Goal: Task Accomplishment & Management: Use online tool/utility

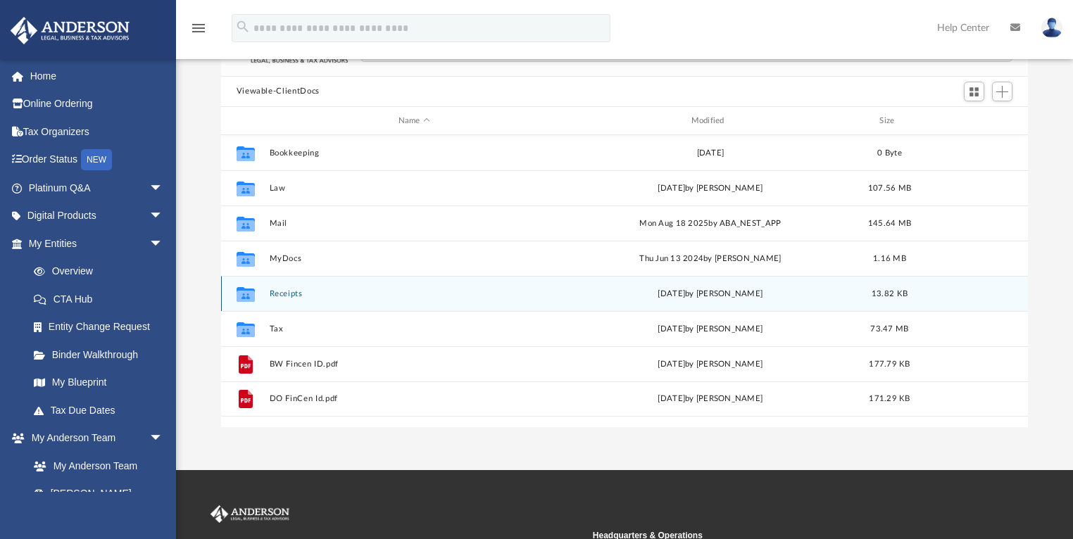
scroll to position [68, 0]
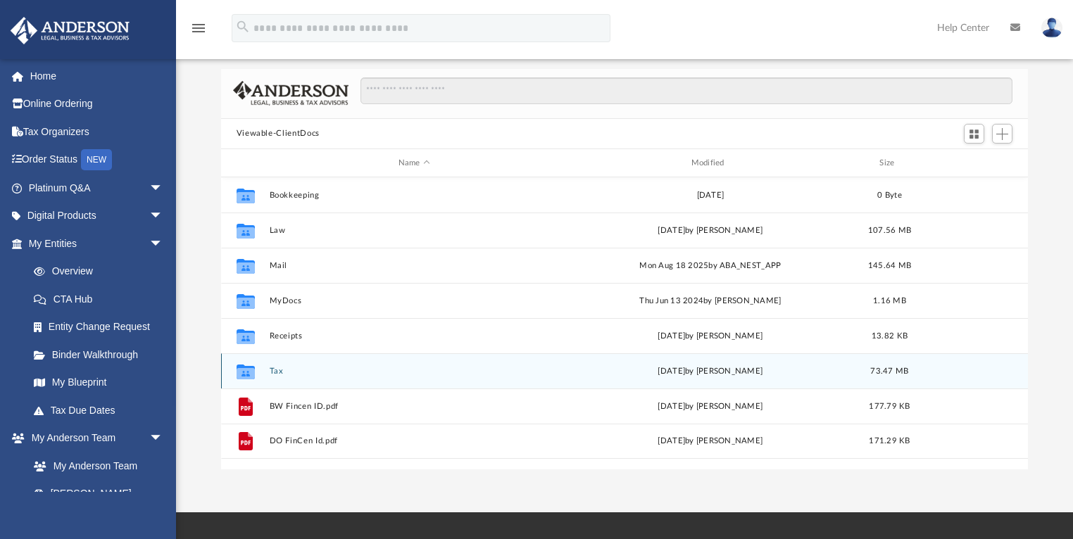
click at [269, 371] on button "Tax" at bounding box center [414, 371] width 290 height 9
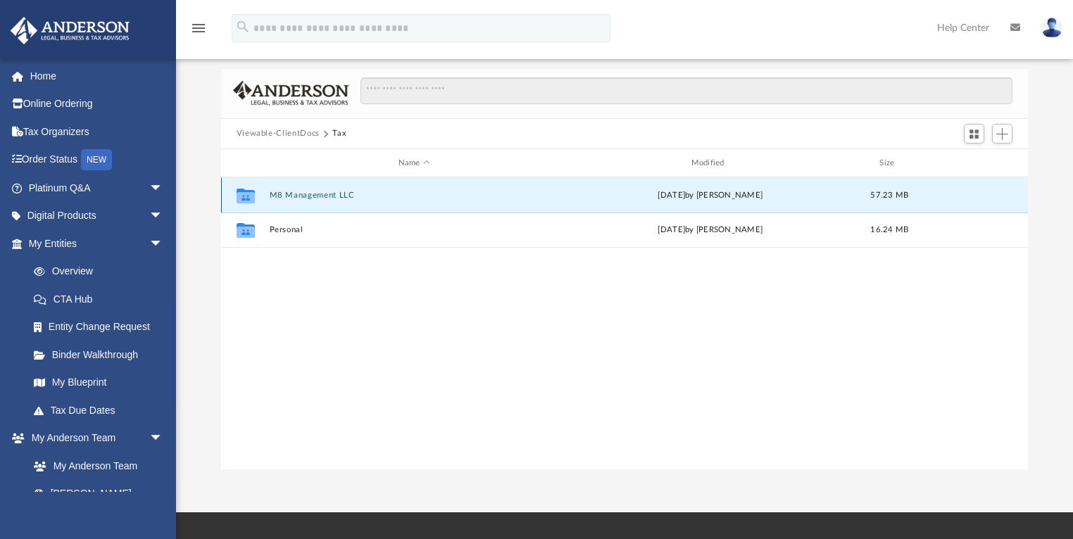
click at [288, 197] on button "M8 Management LLC" at bounding box center [414, 195] width 290 height 9
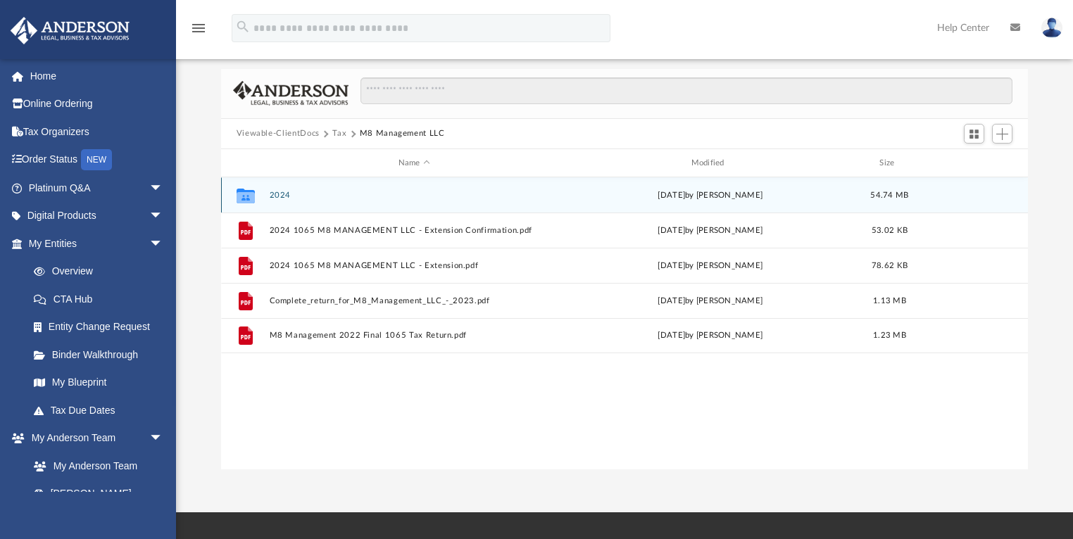
click at [276, 195] on button "2024" at bounding box center [414, 195] width 290 height 9
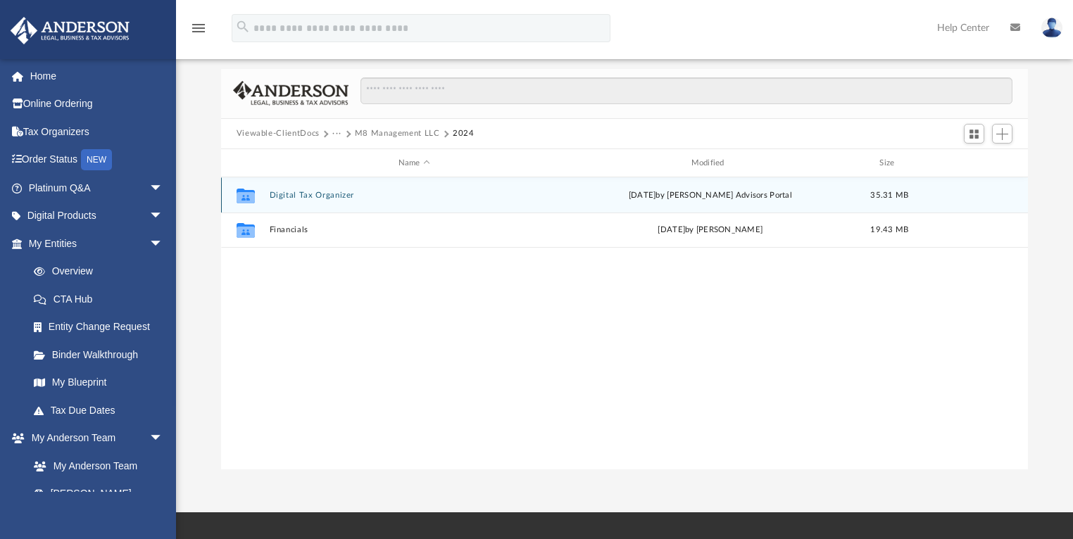
click at [279, 195] on button "Digital Tax Organizer" at bounding box center [414, 195] width 290 height 9
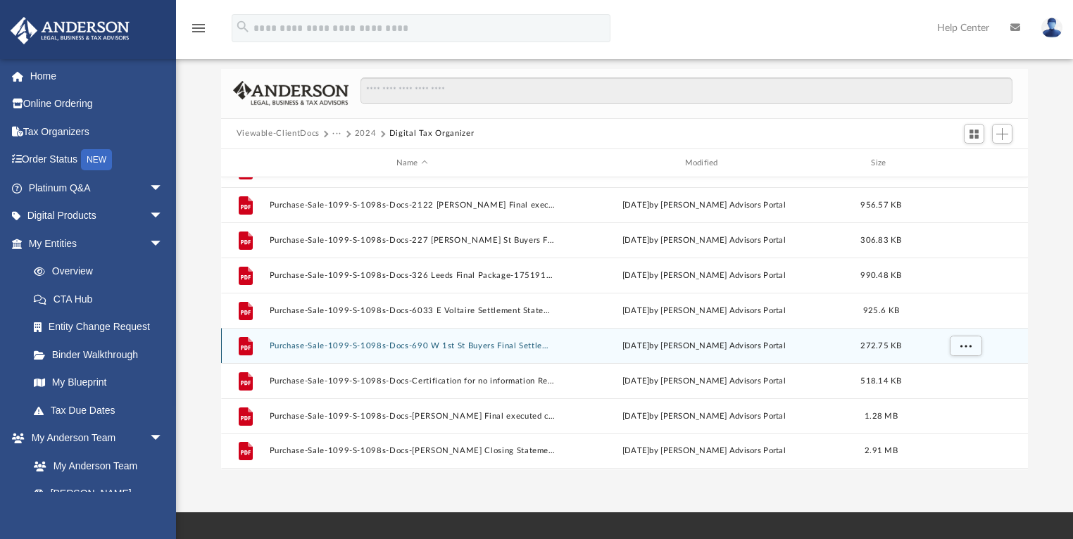
scroll to position [0, 0]
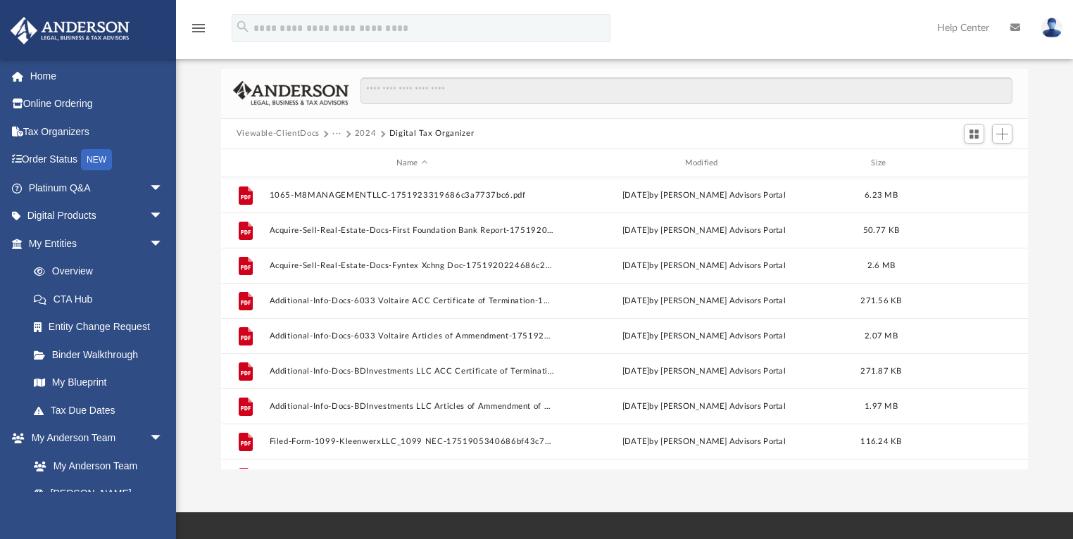
click at [365, 127] on button "2024" at bounding box center [366, 133] width 22 height 13
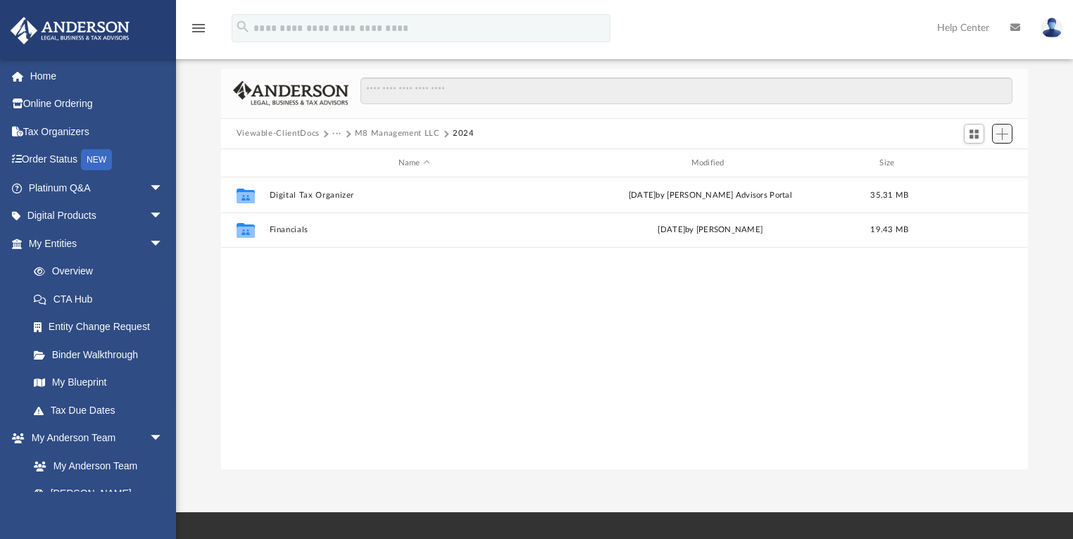
drag, startPoint x: 344, startPoint y: 315, endPoint x: 999, endPoint y: 137, distance: 679.1
click at [999, 137] on span "Add" at bounding box center [1002, 134] width 12 height 12
click at [979, 185] on li "New Folder" at bounding box center [981, 184] width 45 height 15
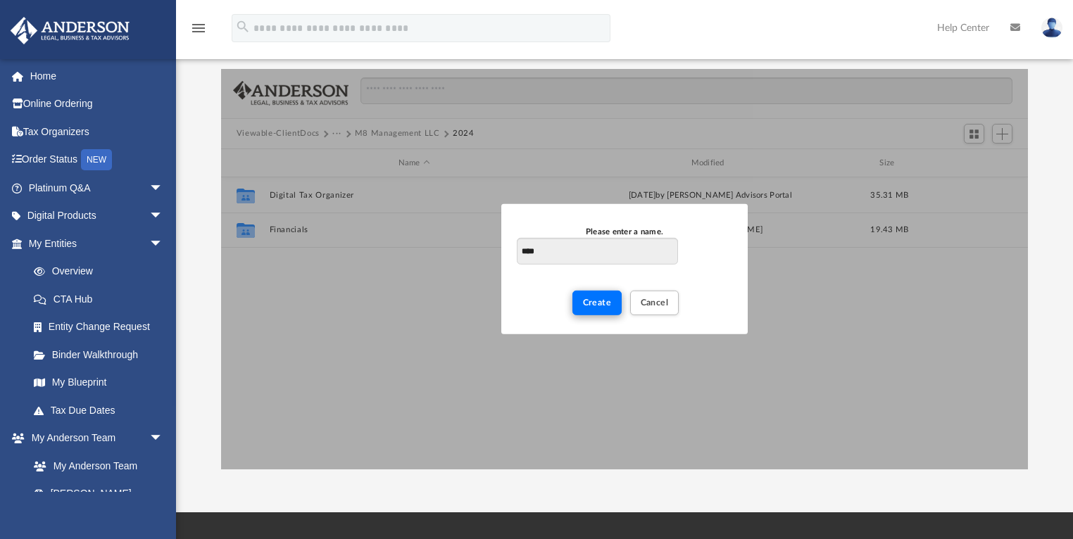
type input "****"
click at [599, 305] on span "Create" at bounding box center [597, 302] width 29 height 8
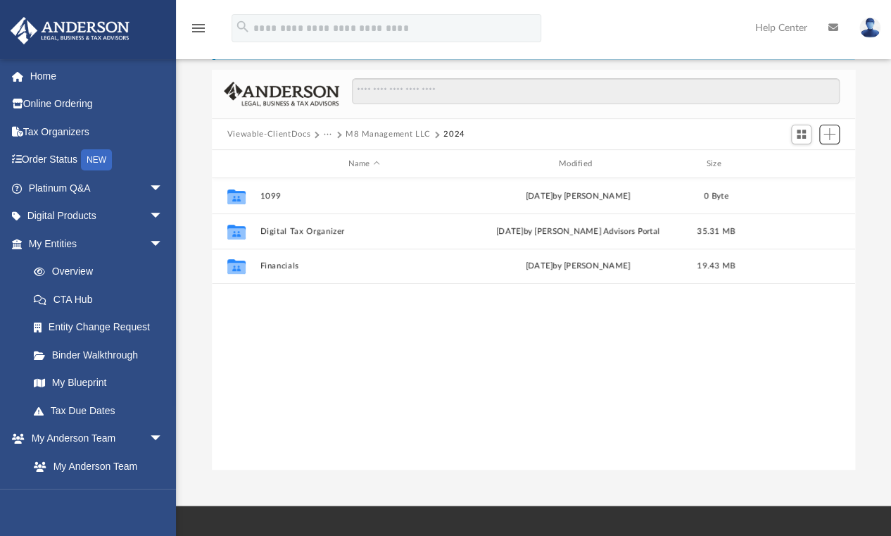
scroll to position [8, 8]
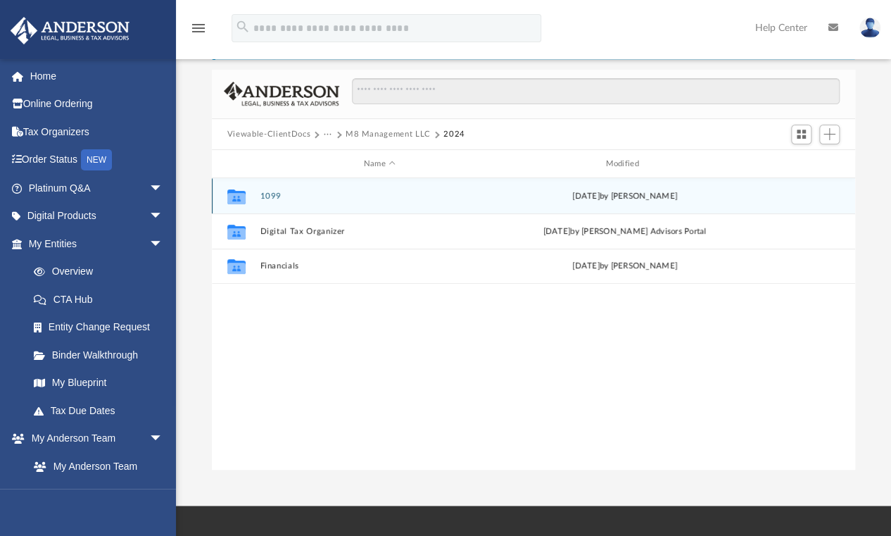
click at [275, 195] on button "1099" at bounding box center [379, 195] width 239 height 9
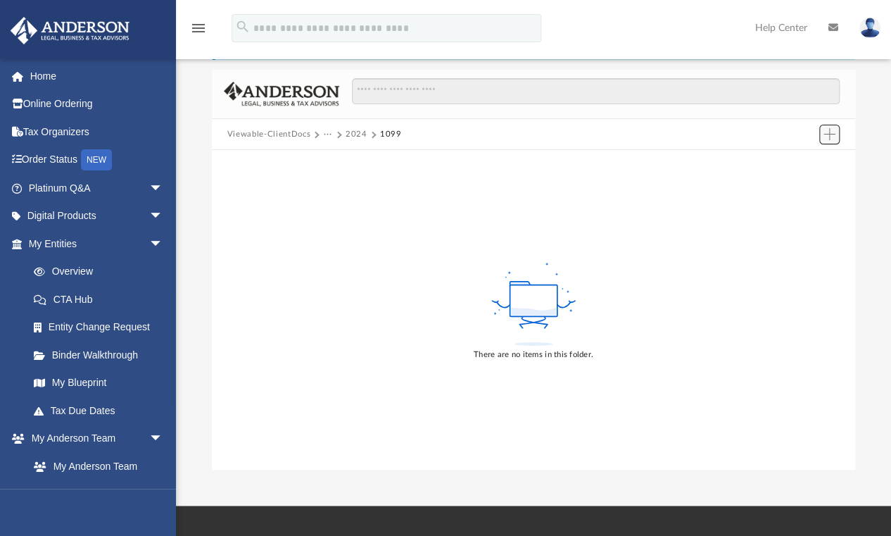
click at [831, 134] on span "Add" at bounding box center [830, 134] width 12 height 12
click at [802, 160] on li "Upload" at bounding box center [809, 162] width 45 height 15
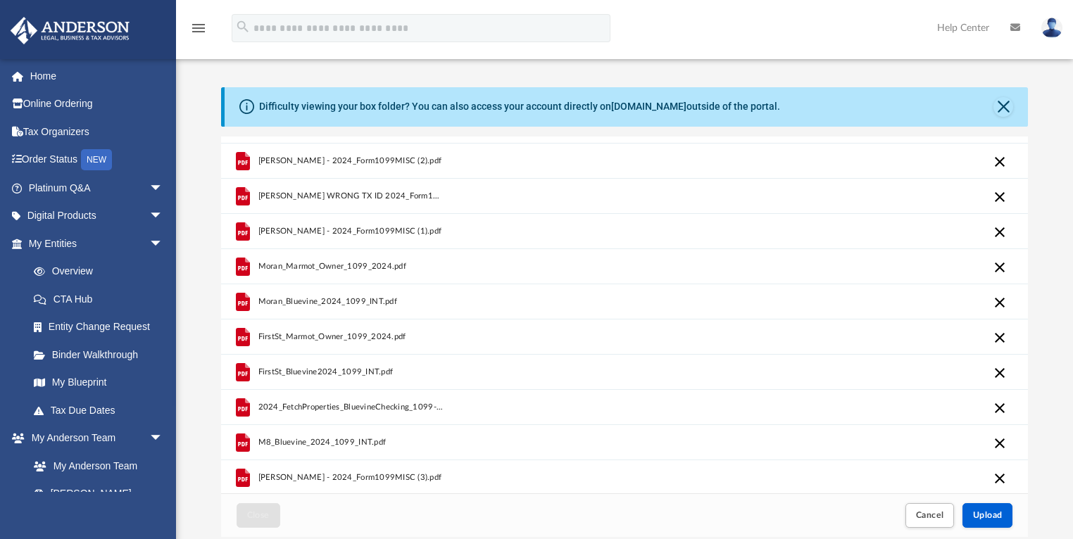
scroll to position [30, 0]
click at [988, 524] on button "Upload" at bounding box center [987, 515] width 51 height 25
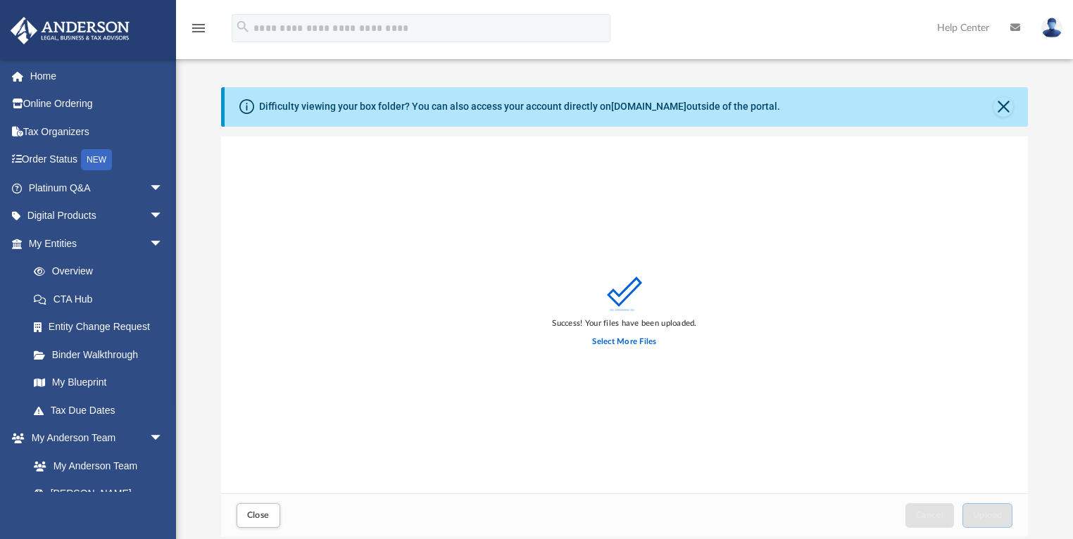
scroll to position [0, 0]
click at [1004, 103] on button "Close" at bounding box center [1003, 107] width 20 height 20
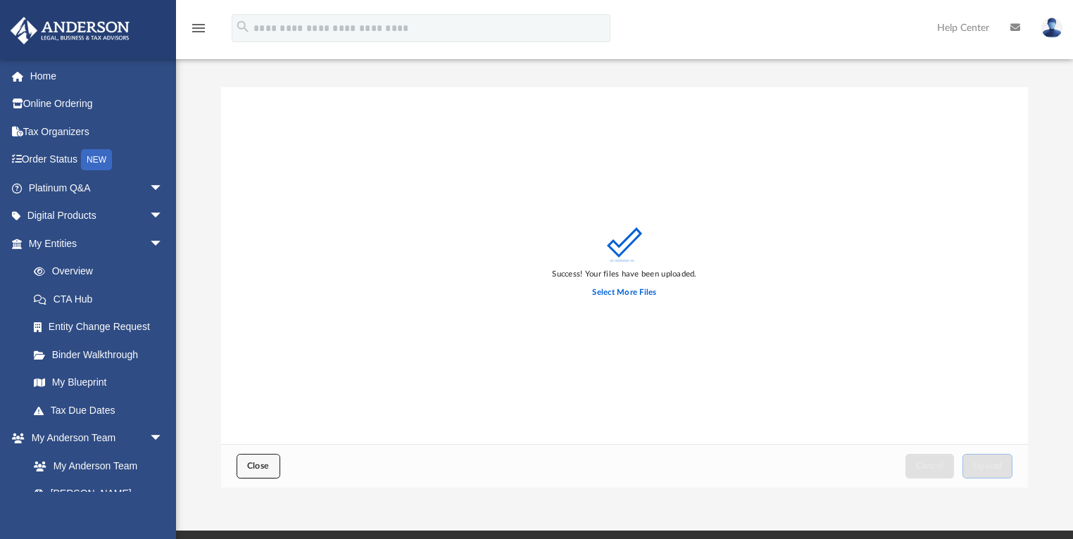
click at [275, 465] on button "Close" at bounding box center [259, 466] width 44 height 25
click at [253, 467] on span "Close" at bounding box center [258, 466] width 23 height 8
click at [250, 465] on span "Close" at bounding box center [258, 466] width 23 height 8
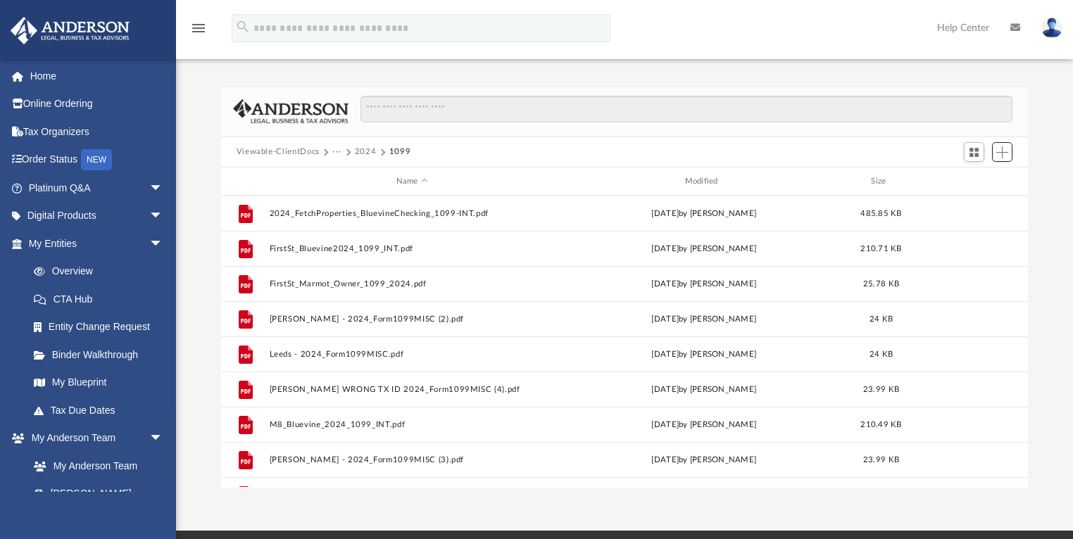
scroll to position [311, 799]
click at [365, 151] on button "2024" at bounding box center [366, 152] width 22 height 13
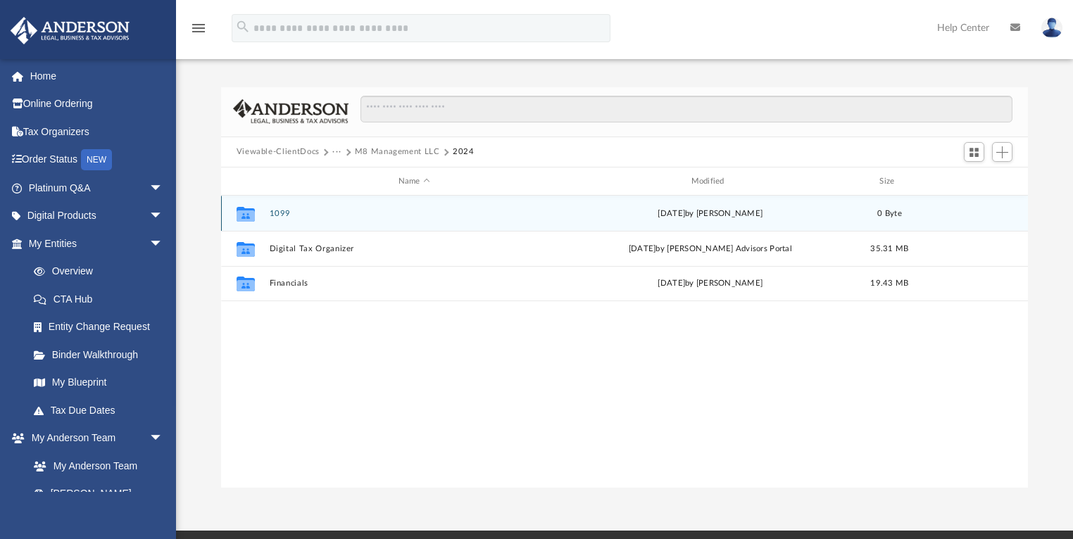
click at [268, 216] on div "Collaborated Folder 1099 [DATE] by [PERSON_NAME] 0 Byte" at bounding box center [624, 213] width 807 height 35
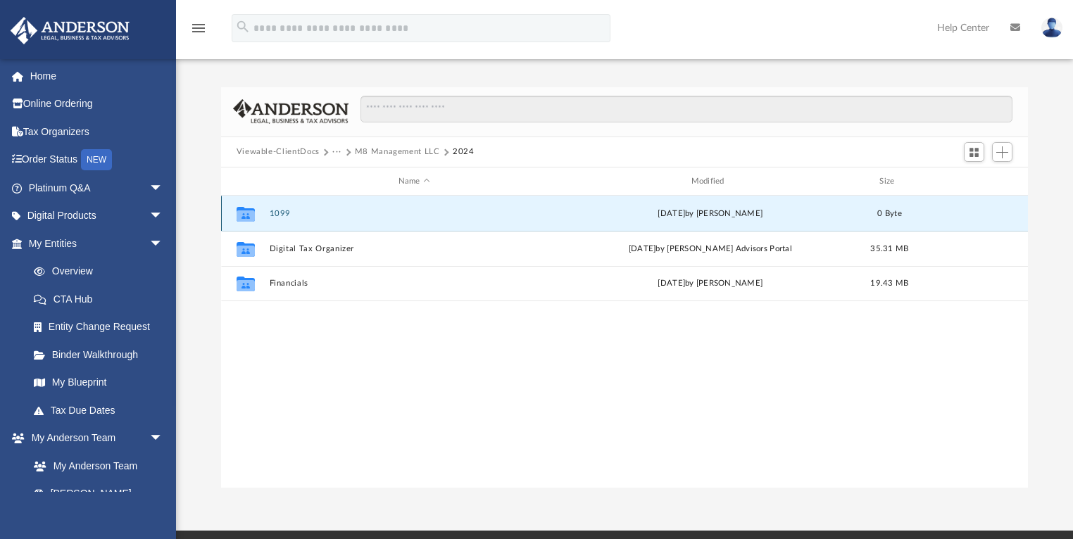
click at [275, 213] on button "1099" at bounding box center [414, 213] width 290 height 9
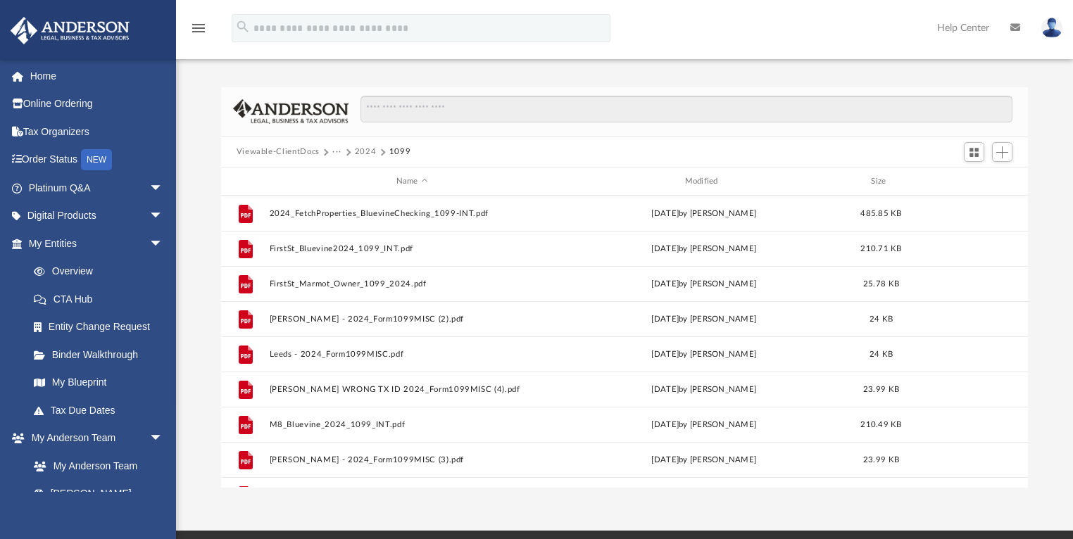
click at [397, 149] on button "1099" at bounding box center [400, 152] width 22 height 13
